Goal: Check status: Check status

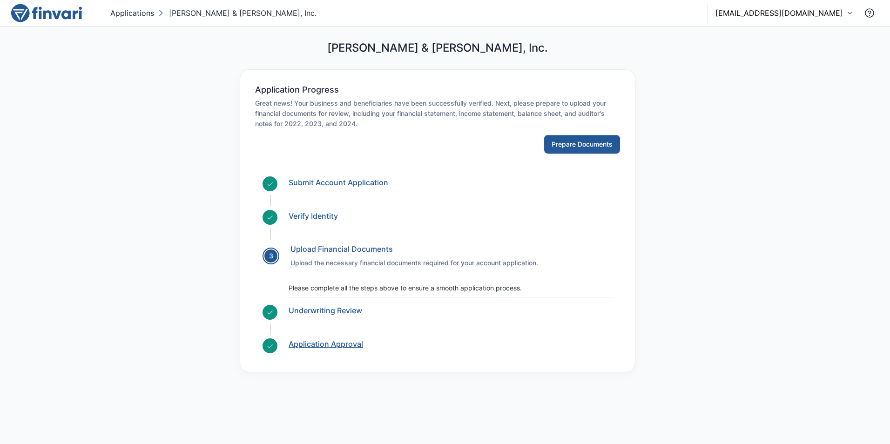
click at [326, 346] on link "Application Approval" at bounding box center [326, 343] width 74 height 9
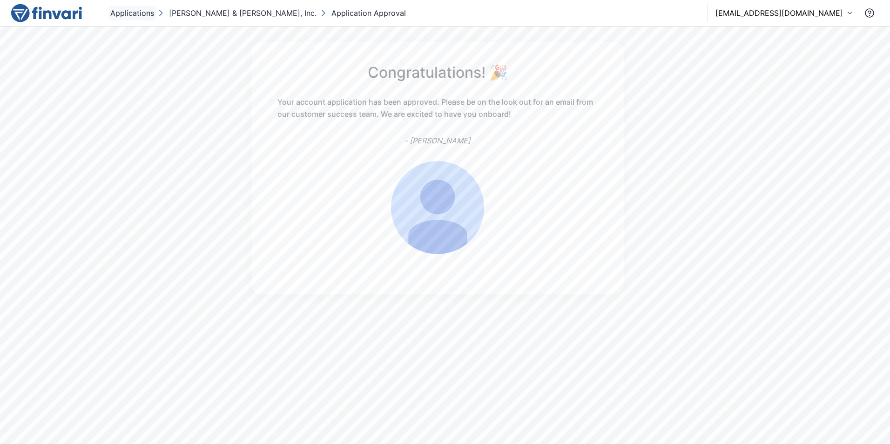
click at [127, 14] on p "Applications" at bounding box center [132, 12] width 44 height 11
